Goal: Navigation & Orientation: Find specific page/section

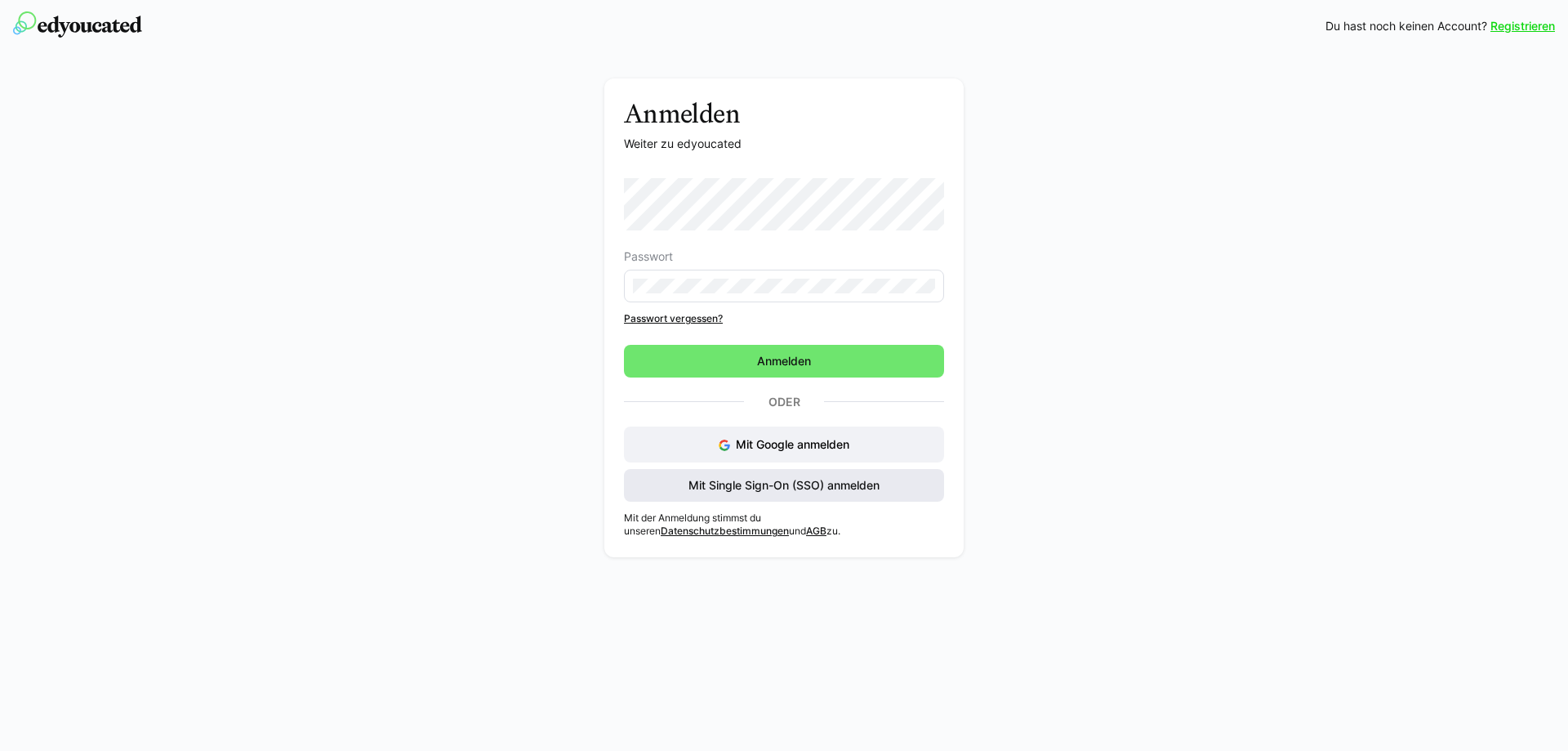
click at [768, 489] on span "Mit Single Sign-On (SSO) anmelden" at bounding box center [784, 485] width 196 height 16
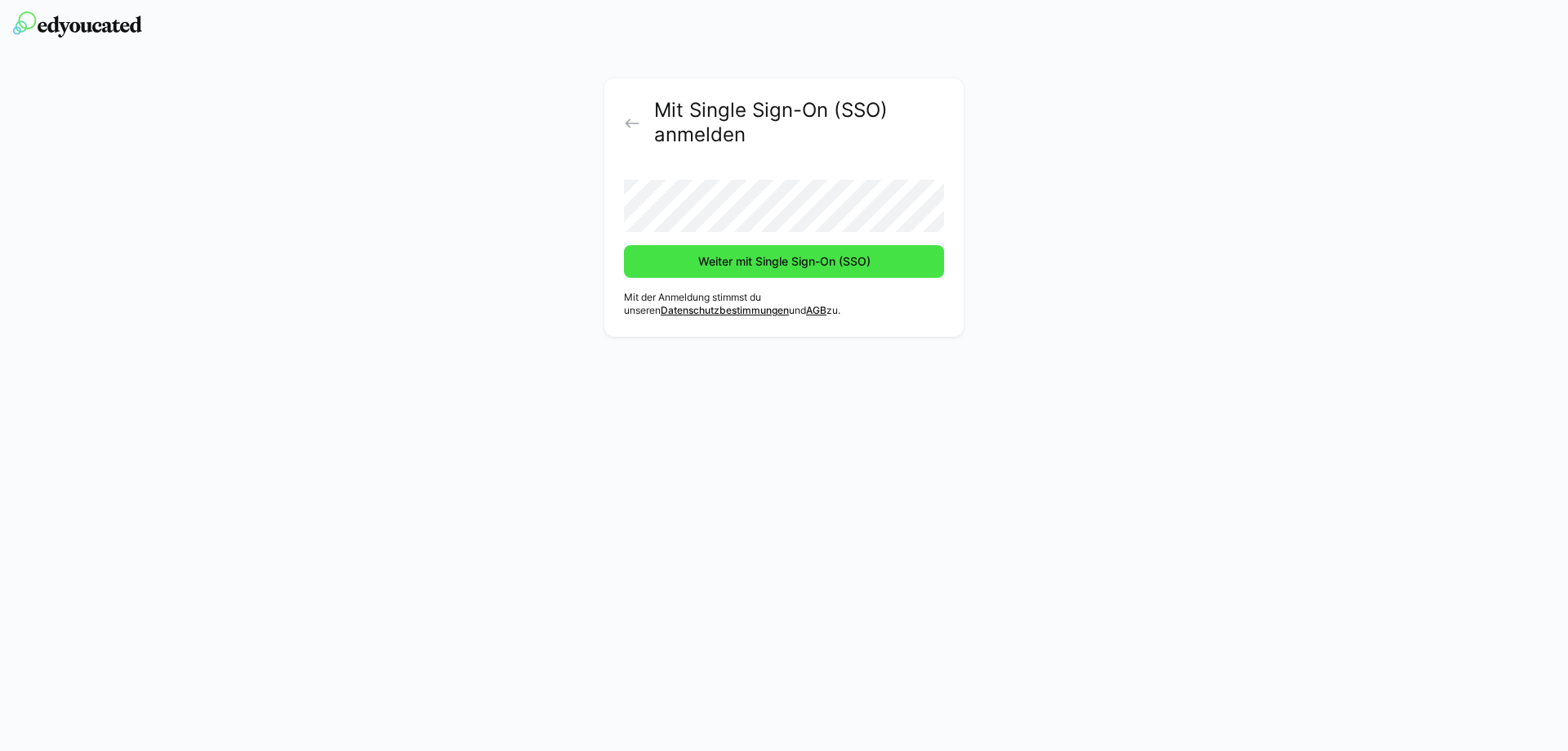
click at [693, 261] on span "Weiter mit Single Sign-On (SSO)" at bounding box center [784, 261] width 321 height 33
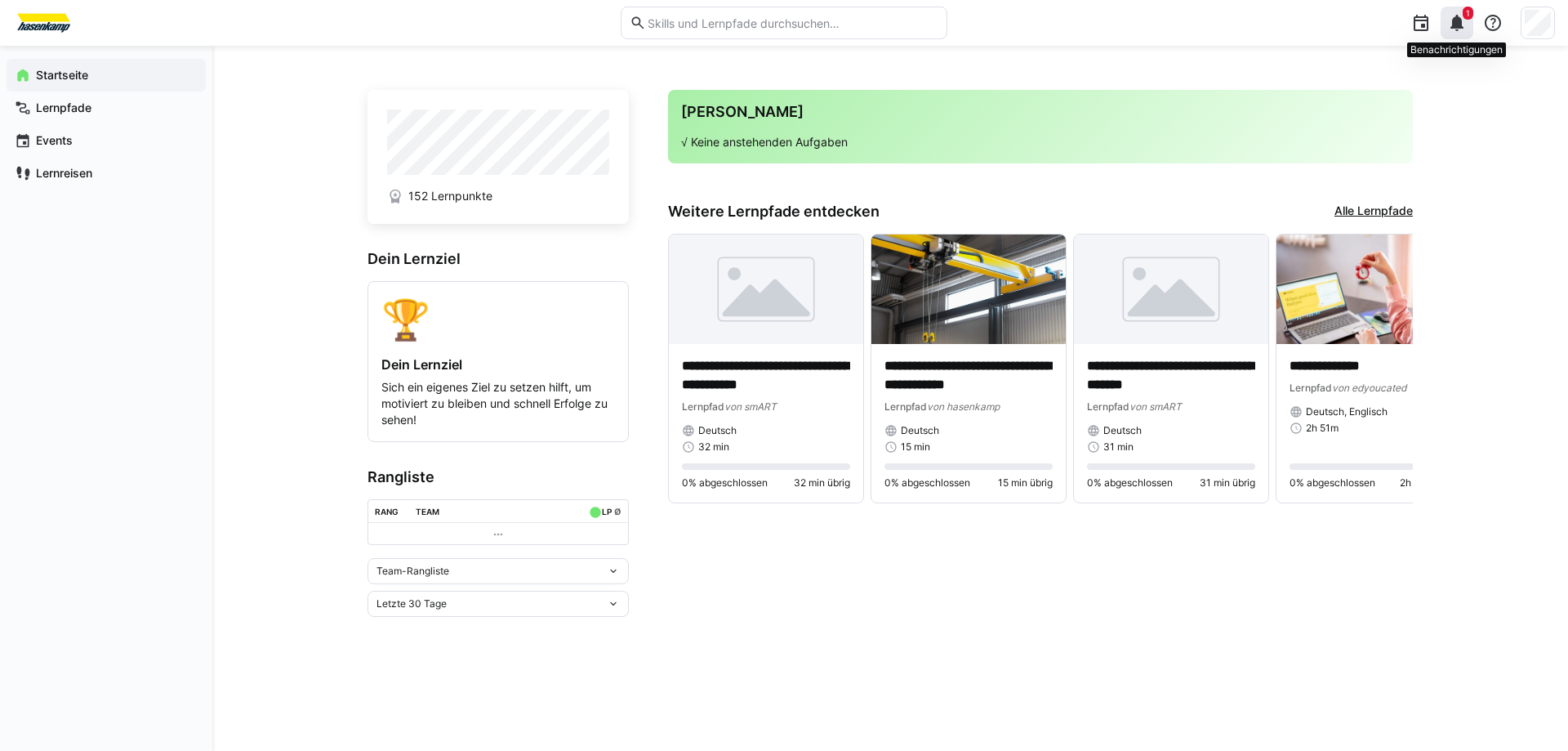
click at [1467, 34] on div "1" at bounding box center [1457, 23] width 33 height 33
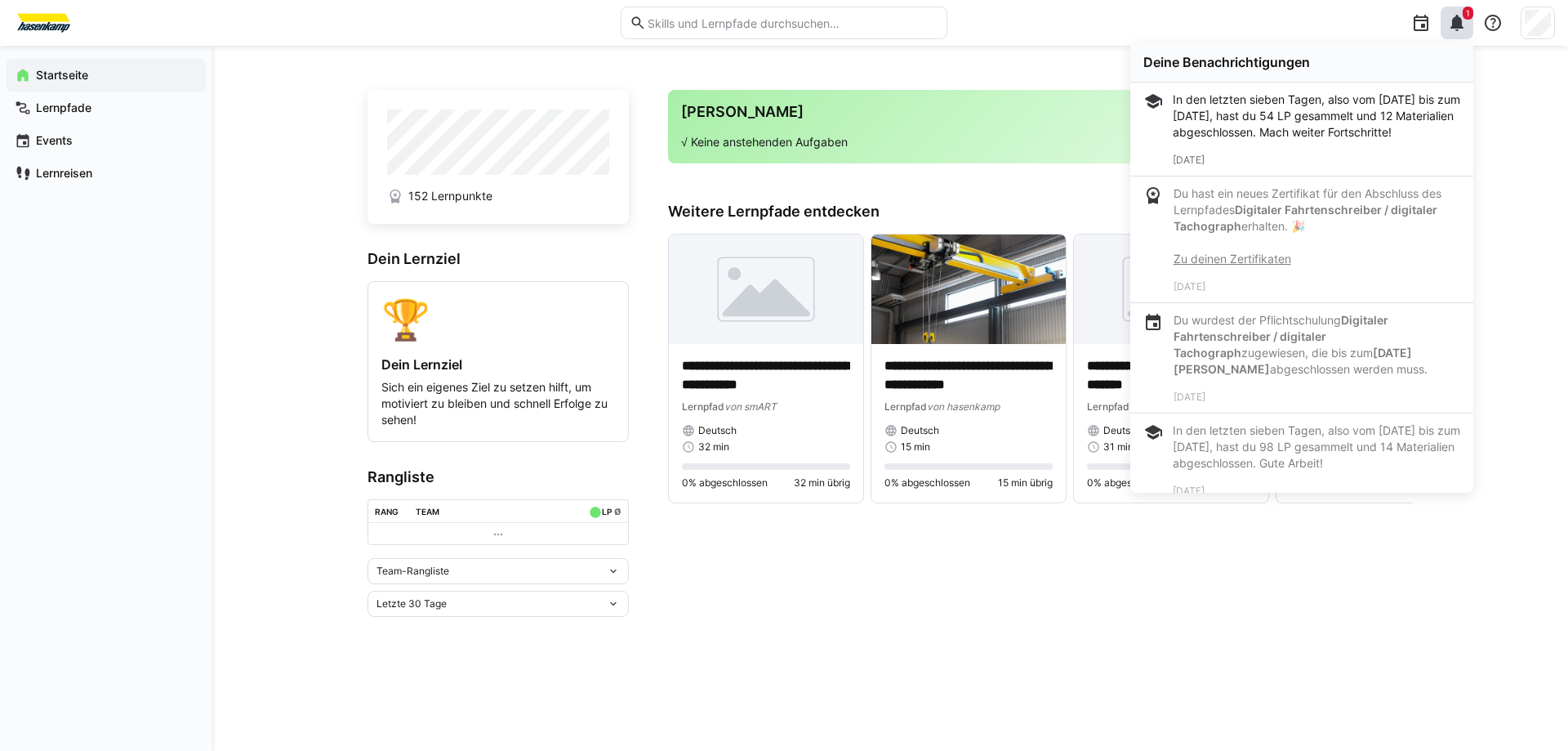
click at [1494, 125] on div "**********" at bounding box center [890, 399] width 1356 height 706
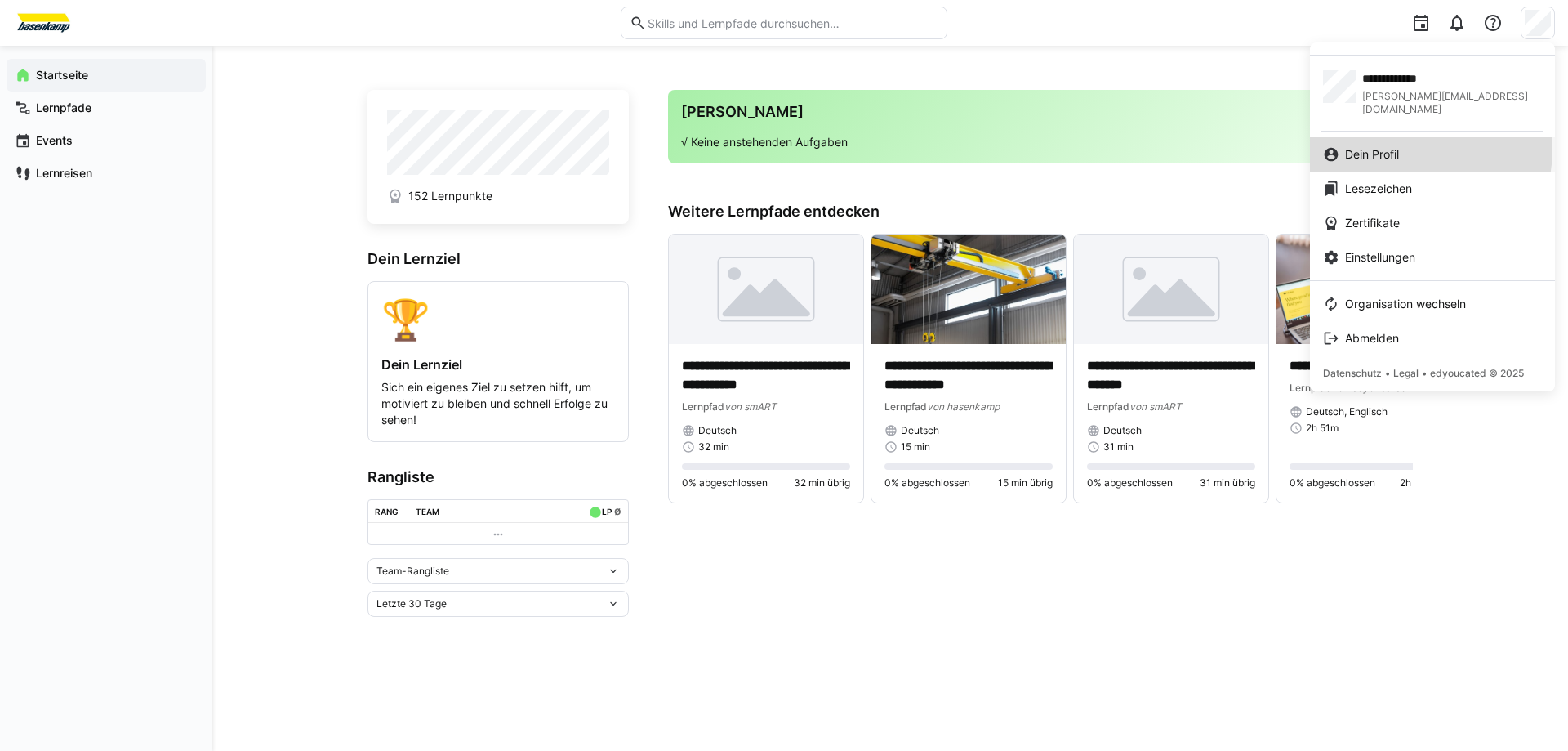
click at [1394, 146] on span "Dein Profil" at bounding box center [1372, 154] width 54 height 16
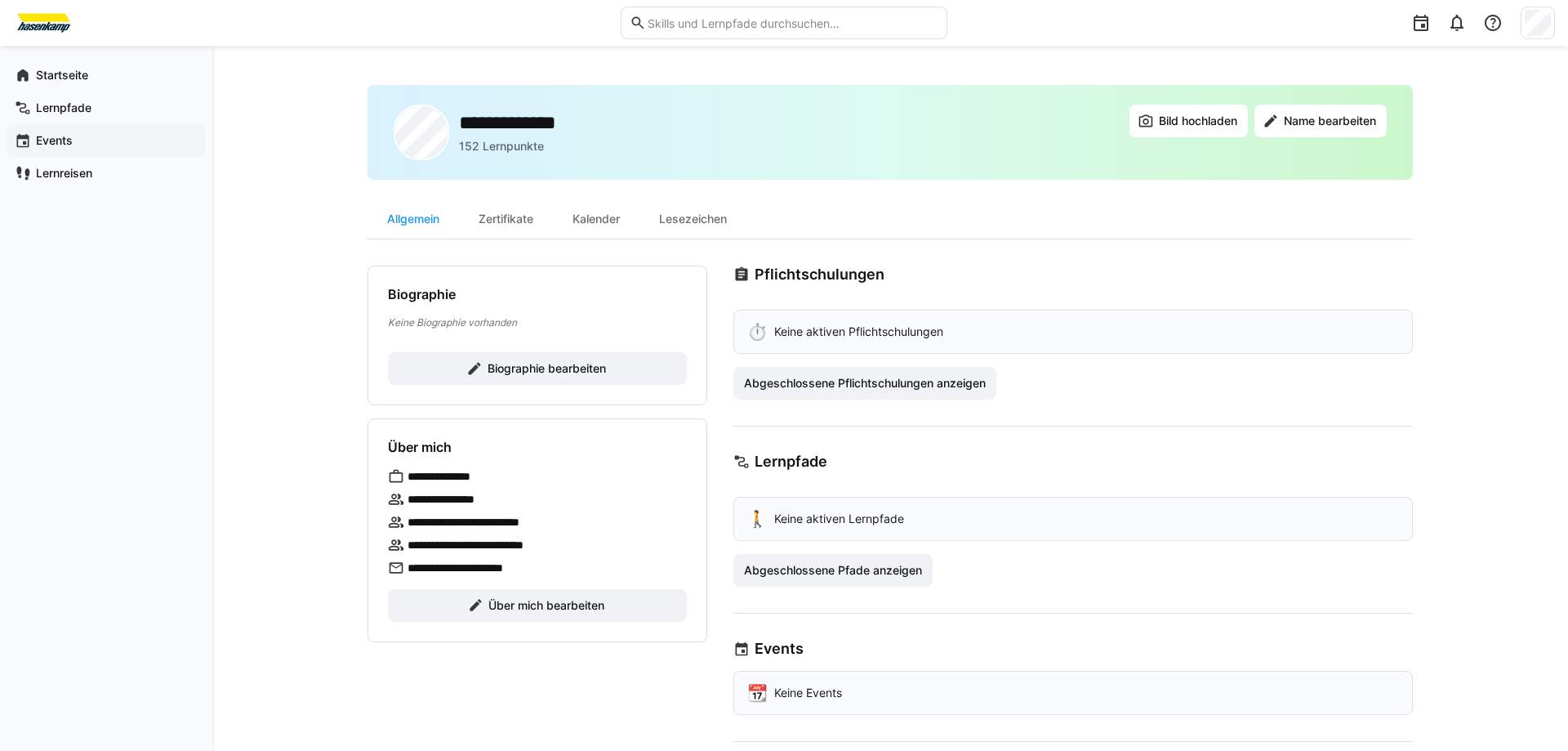
click at [0, 0] on app-navigation-label "Events" at bounding box center [0, 0] width 0 height 0
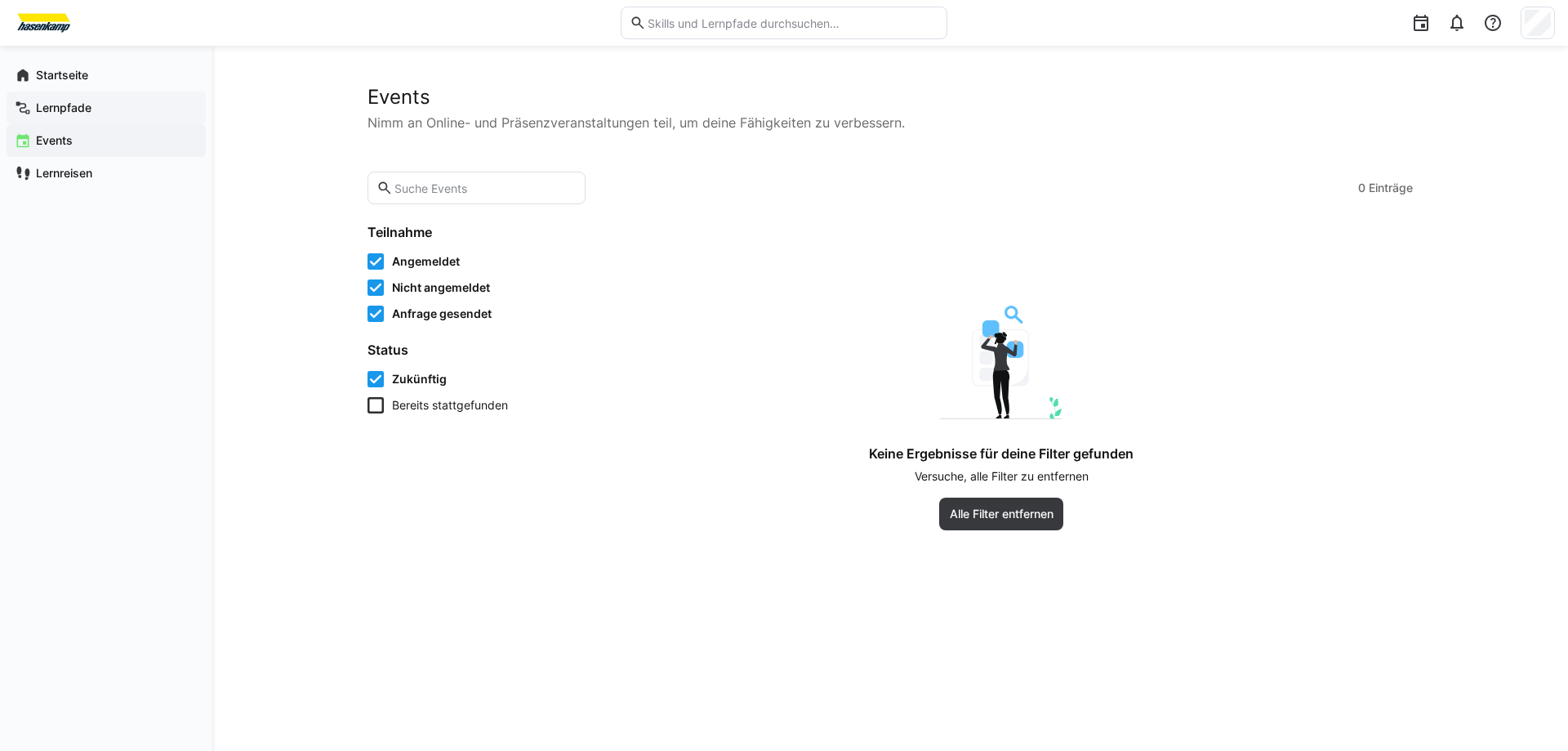
click at [0, 0] on app-navigation-label "Lernpfade" at bounding box center [0, 0] width 0 height 0
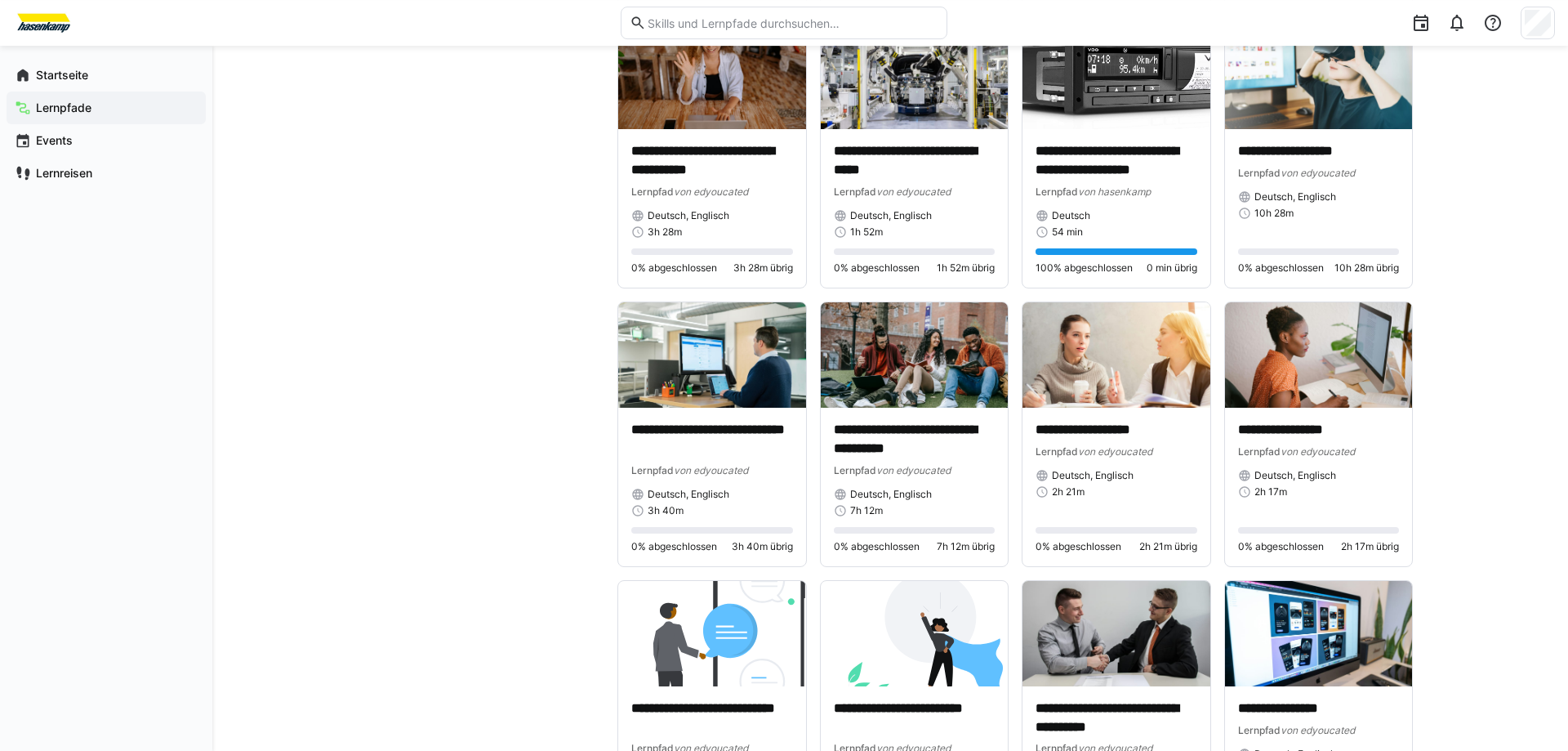
scroll to position [1500, 0]
